Goal: Find contact information: Find contact information

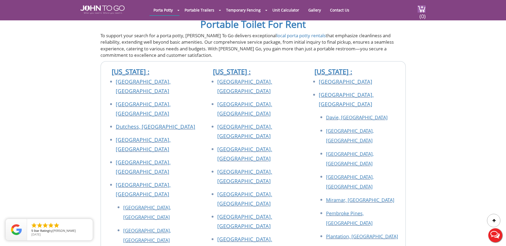
scroll to position [495, 0]
click at [473, 117] on div at bounding box center [253, 123] width 506 height 246
click at [88, 224] on icon "close" at bounding box center [87, 224] width 5 height 5
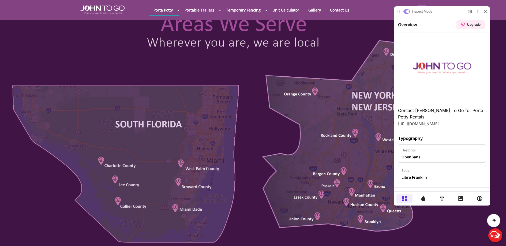
scroll to position [0, 0]
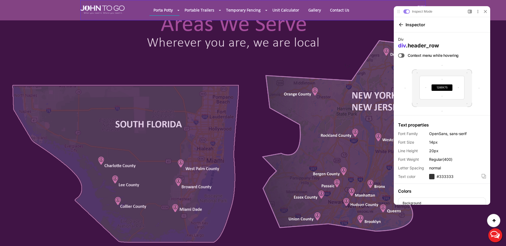
click at [374, 20] on div "Porta Potty Portable Toilets ADA Accessible Units Portable Sinks Waste Services…" at bounding box center [252, 10] width 345 height 20
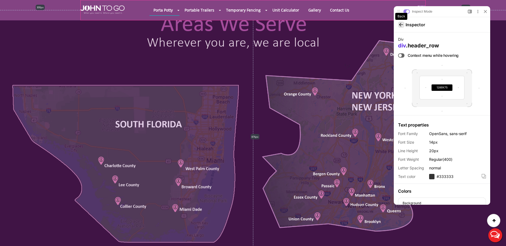
click at [402, 25] on icon at bounding box center [401, 25] width 4 height 4
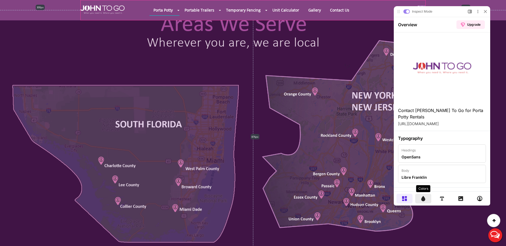
click at [426, 197] on icon at bounding box center [423, 198] width 5 height 5
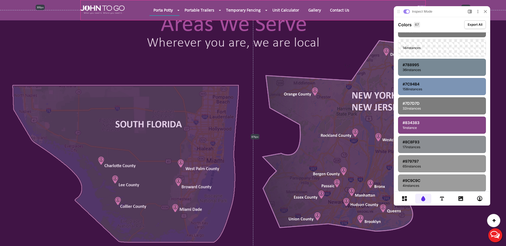
scroll to position [188, 0]
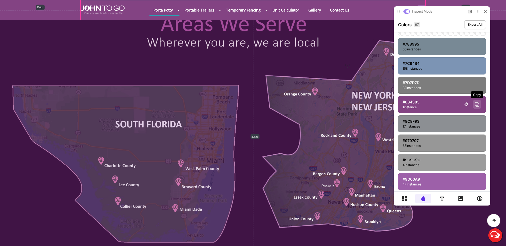
click at [476, 103] on icon at bounding box center [477, 104] width 4 height 5
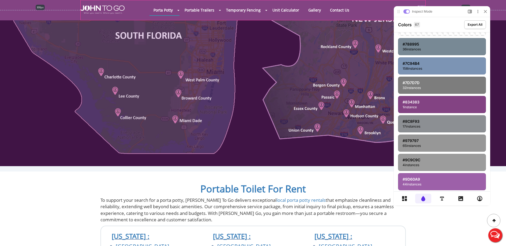
scroll to position [327, 0]
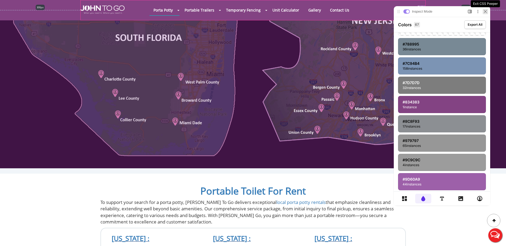
click at [486, 11] on icon at bounding box center [485, 11] width 2 height 2
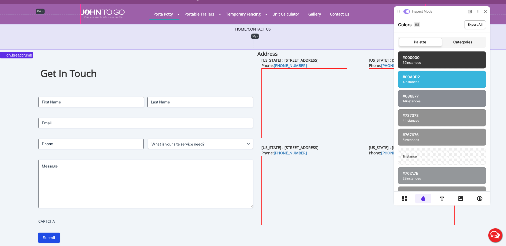
scroll to position [0, 0]
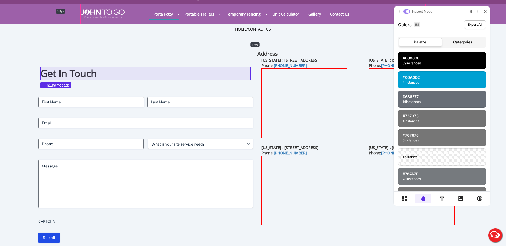
click at [86, 74] on h1 "Get In Touch" at bounding box center [145, 73] width 211 height 13
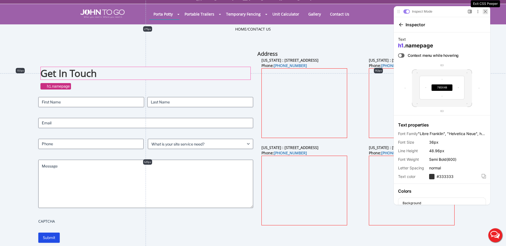
click at [485, 12] on icon at bounding box center [485, 11] width 3 height 3
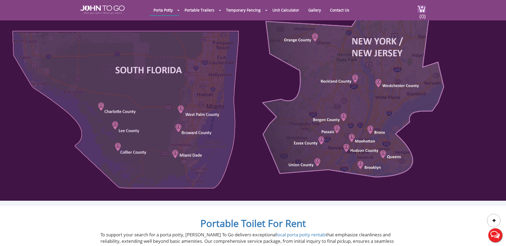
scroll to position [289, 0]
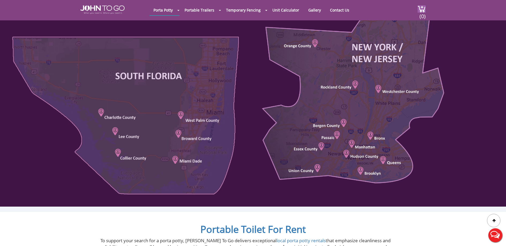
drag, startPoint x: 327, startPoint y: 100, endPoint x: 247, endPoint y: 151, distance: 95.1
click at [247, 151] on div at bounding box center [253, 80] width 506 height 253
